Goal: Transaction & Acquisition: Book appointment/travel/reservation

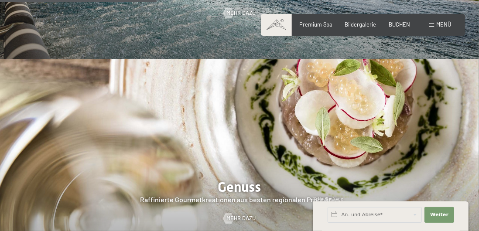
scroll to position [1078, 0]
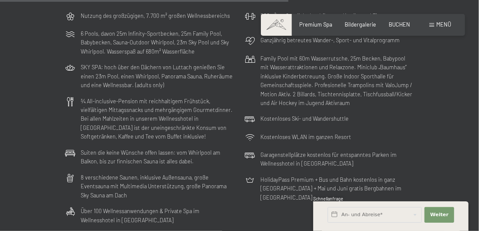
click at [353, 23] on span "Bildergalerie" at bounding box center [360, 24] width 31 height 7
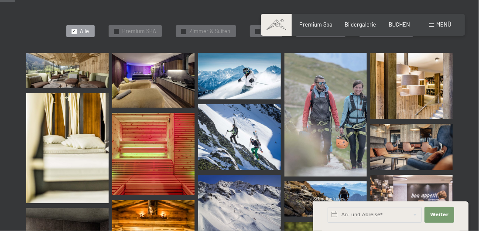
scroll to position [216, 0]
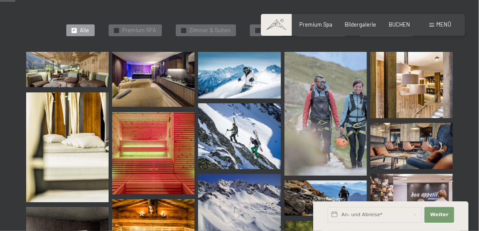
click at [407, 25] on span "BUCHEN" at bounding box center [399, 24] width 21 height 7
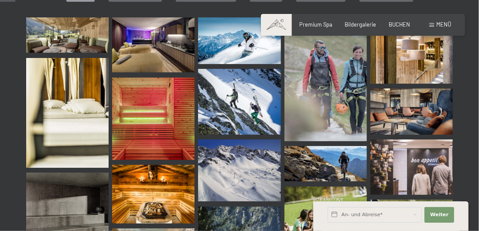
scroll to position [253, 0]
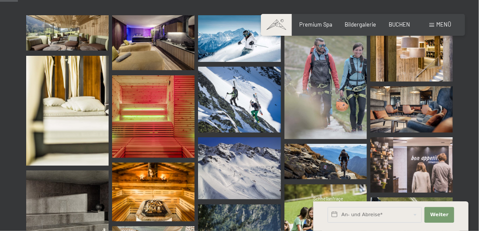
click at [400, 25] on span "BUCHEN" at bounding box center [399, 24] width 21 height 7
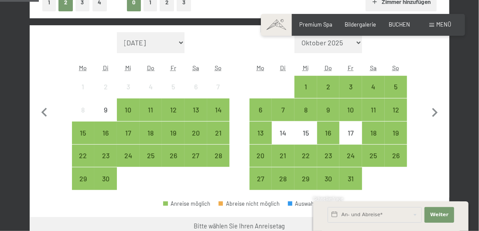
scroll to position [253, 0]
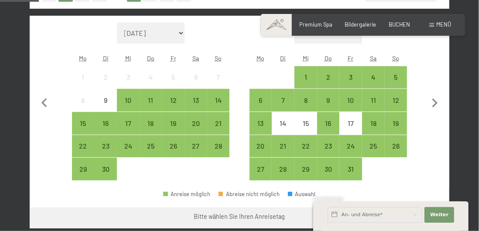
click at [79, 143] on div "22" at bounding box center [83, 153] width 21 height 21
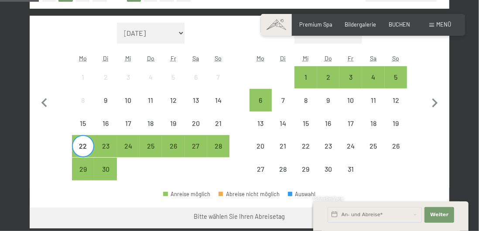
click at [192, 145] on div "27" at bounding box center [195, 153] width 21 height 21
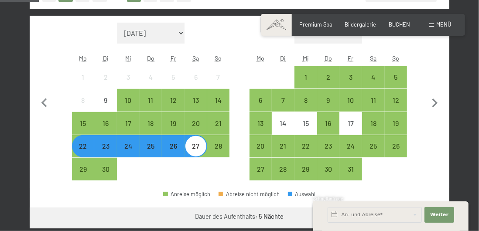
click at [416, 217] on button "Weiter zu „Zimmer“" at bounding box center [410, 218] width 78 height 21
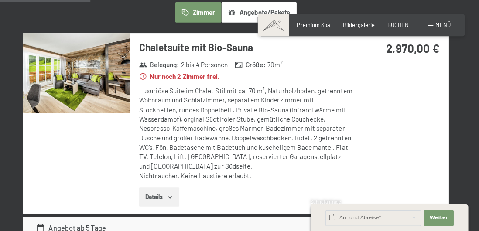
scroll to position [233, 0]
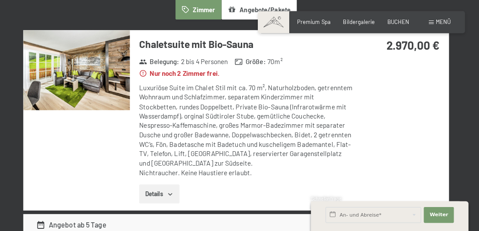
click at [118, 77] on img at bounding box center [82, 72] width 105 height 79
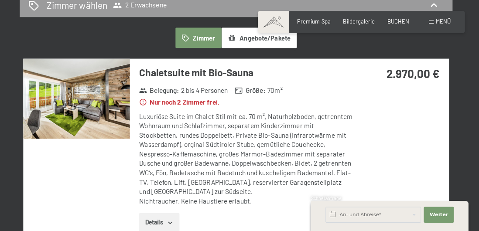
click at [359, 27] on span "Bildergalerie" at bounding box center [360, 24] width 31 height 7
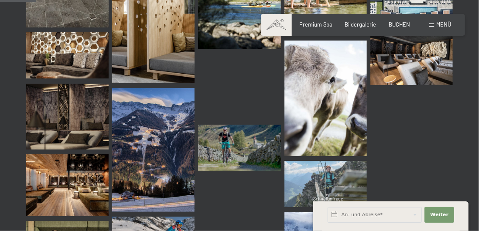
scroll to position [512, 0]
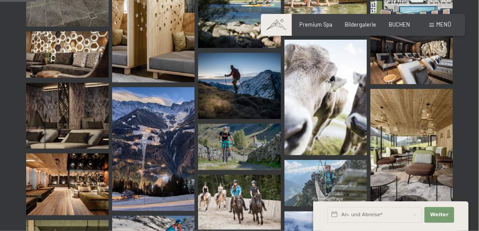
click at [403, 137] on img at bounding box center [411, 147] width 82 height 116
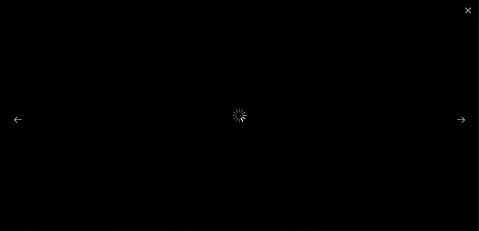
click at [465, 13] on button "Close gallery" at bounding box center [468, 10] width 22 height 21
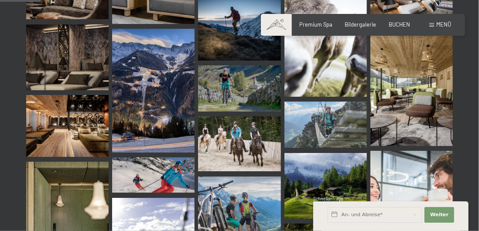
scroll to position [570, 0]
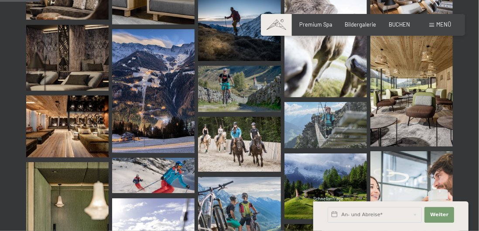
click at [65, 130] on img at bounding box center [67, 127] width 82 height 62
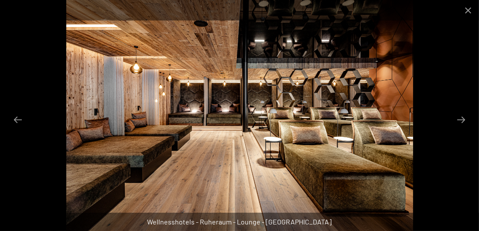
click at [466, 14] on button "Close gallery" at bounding box center [468, 10] width 22 height 21
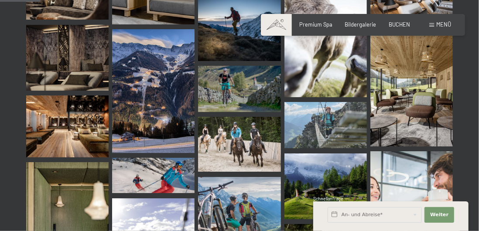
click at [66, 138] on img at bounding box center [67, 127] width 82 height 62
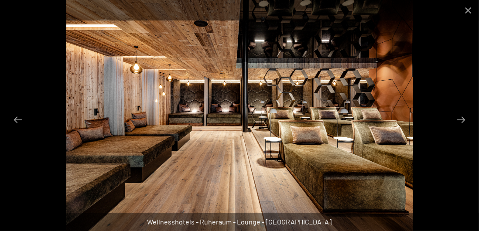
click at [468, 12] on button "Close gallery" at bounding box center [468, 10] width 22 height 21
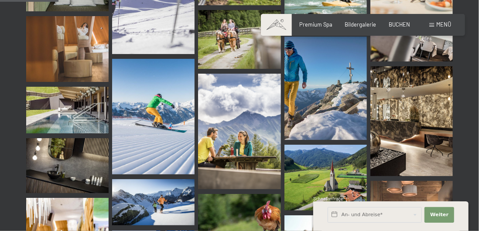
scroll to position [825, 0]
click at [401, 121] on img at bounding box center [411, 121] width 82 height 110
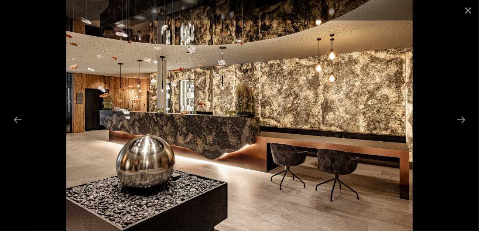
click at [465, 9] on button "Close gallery" at bounding box center [468, 10] width 22 height 21
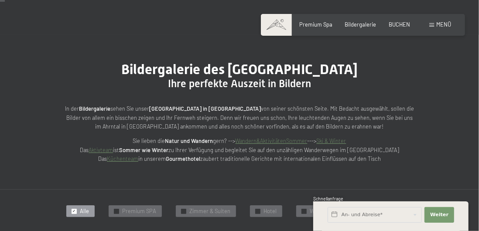
scroll to position [0, 0]
